Goal: Find specific page/section: Find specific page/section

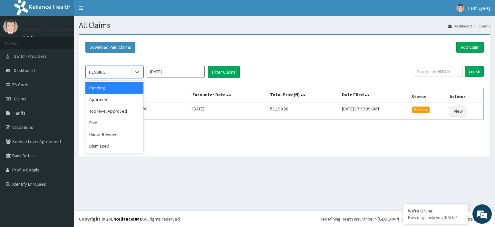
click at [113, 102] on div "Approved" at bounding box center [114, 99] width 58 height 12
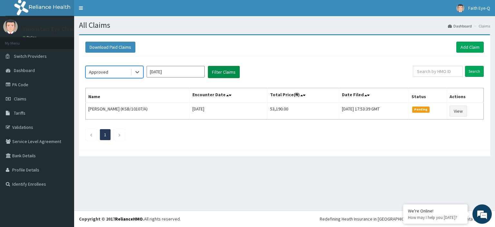
click at [233, 75] on button "Filter Claims" at bounding box center [224, 72] width 32 height 12
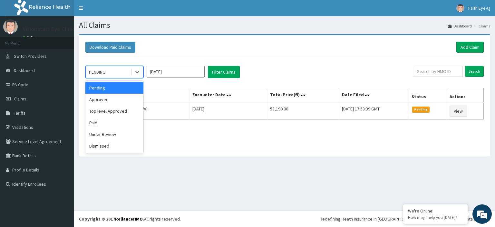
click at [117, 99] on div "Approved" at bounding box center [114, 99] width 58 height 12
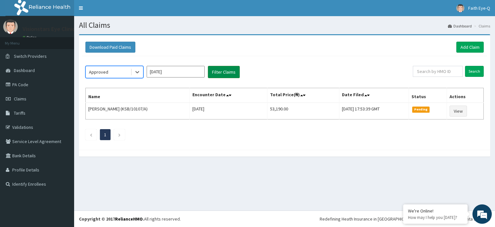
click at [217, 72] on button "Filter Claims" at bounding box center [224, 72] width 32 height 12
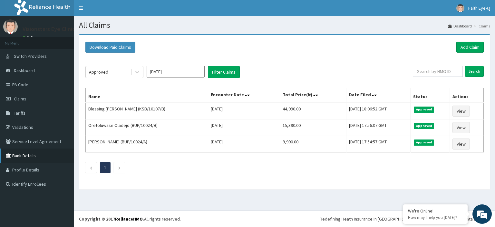
click at [0, 161] on link "Bank Details" at bounding box center [37, 155] width 74 height 14
